Goal: Find specific page/section: Find specific page/section

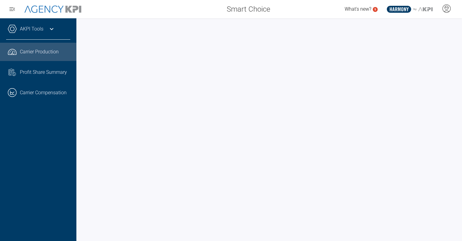
click at [42, 51] on span "Carrier Production" at bounding box center [39, 51] width 39 height 7
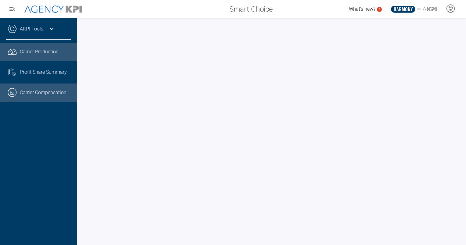
click at [28, 89] on link ".cls-1{fill:none;stroke:#221f20;stroke-linecap:round;stroke-linejoin:round;stro…" at bounding box center [38, 93] width 77 height 18
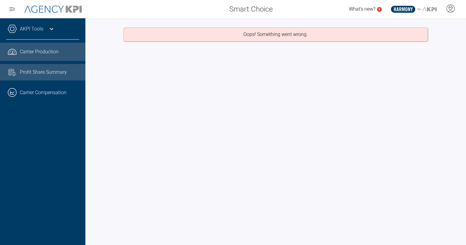
click at [29, 70] on span "Profit Share Summary" at bounding box center [43, 72] width 47 height 7
click at [28, 53] on span "Carrier Production" at bounding box center [39, 51] width 39 height 7
